Goal: Transaction & Acquisition: Purchase product/service

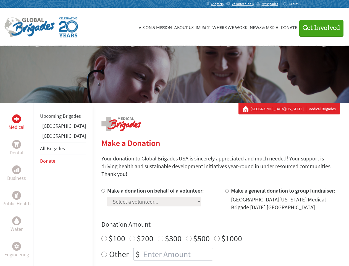
click at [305, 4] on div "Search for:" at bounding box center [294, 4] width 22 height 4
click at [319, 28] on span "Get Involved" at bounding box center [322, 28] width 38 height 7
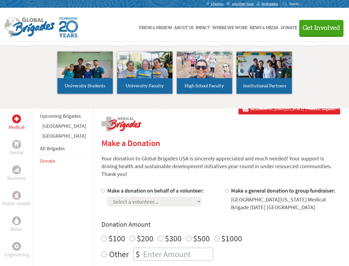
click at [175, 74] on li "High School Faculty" at bounding box center [205, 72] width 60 height 51
click at [37, 184] on div "Upcoming Brigades [GEOGRAPHIC_DATA] [GEOGRAPHIC_DATA] All Brigades Donate" at bounding box center [62, 236] width 59 height 266
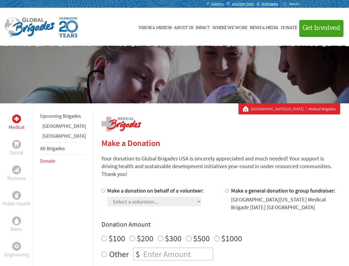
click at [211, 222] on div "Donation Amount $100 $200 $300 $500 $1000 Other $" at bounding box center [221, 240] width 239 height 40
click at [102, 189] on input "Make a donation on behalf of a volunteer:" at bounding box center [104, 191] width 4 height 4
radio input "true"
click at [225, 189] on input "Make a general donation to group fundraiser:" at bounding box center [227, 191] width 4 height 4
radio input "true"
